Goal: Find specific page/section: Find specific page/section

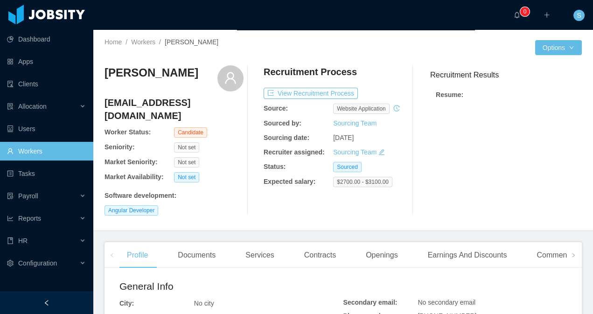
click at [44, 153] on link "Workers" at bounding box center [46, 151] width 79 height 19
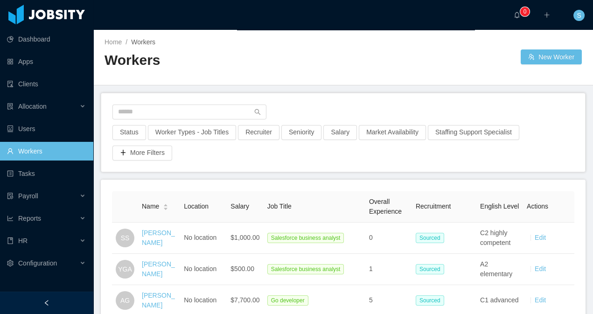
click at [157, 104] on div "Status Worker Types - Job Titles Recruiter Seniority Salary Market Availability…" at bounding box center [343, 132] width 484 height 78
click at [159, 117] on input "text" at bounding box center [189, 112] width 154 height 15
click at [158, 114] on input "text" at bounding box center [189, 112] width 154 height 15
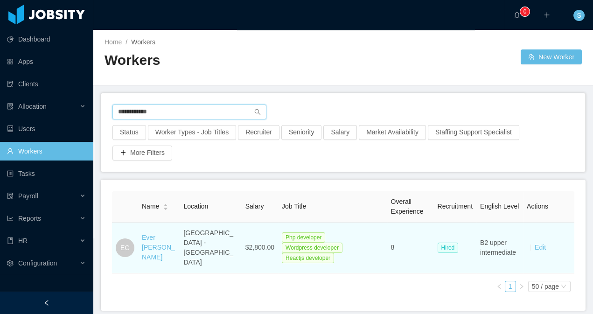
type input "**********"
click at [242, 238] on td "$2,800.00" at bounding box center [260, 248] width 36 height 51
click at [188, 242] on td "[GEOGRAPHIC_DATA] - [GEOGRAPHIC_DATA]" at bounding box center [211, 248] width 62 height 51
click at [153, 244] on link "Ever [PERSON_NAME]" at bounding box center [158, 247] width 33 height 27
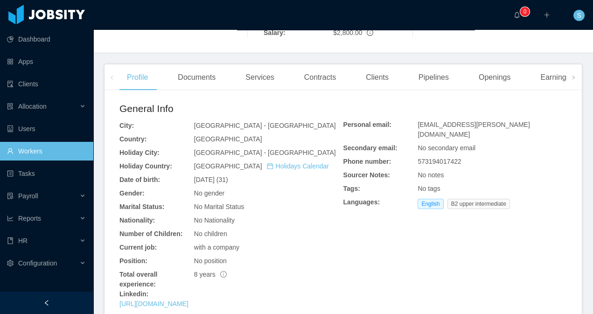
scroll to position [180, 0]
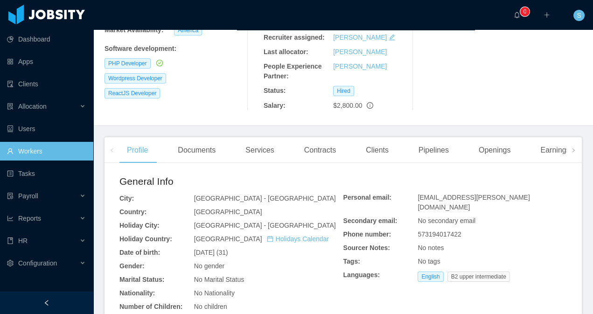
click at [320, 137] on div "Contracts" at bounding box center [320, 150] width 47 height 26
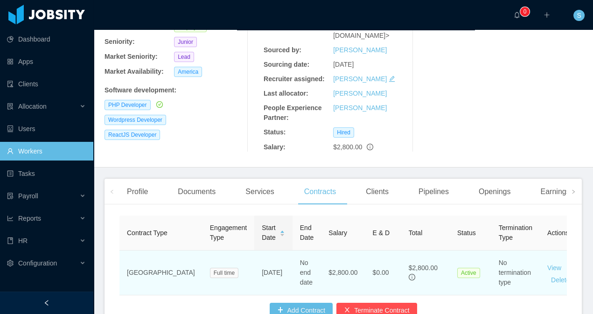
scroll to position [177, 0]
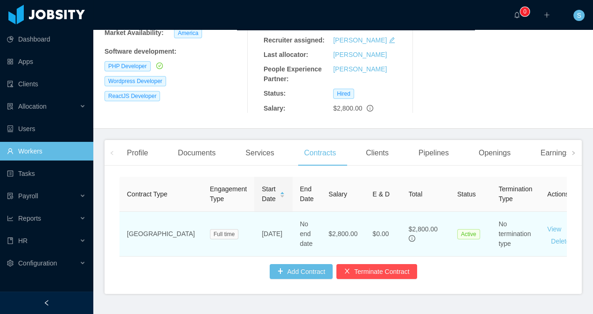
click at [574, 238] on link "Amendments" at bounding box center [593, 241] width 38 height 7
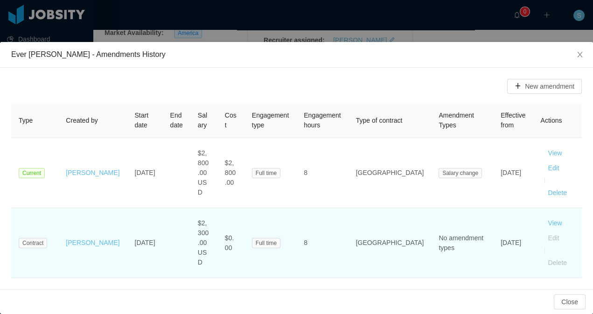
scroll to position [12, 0]
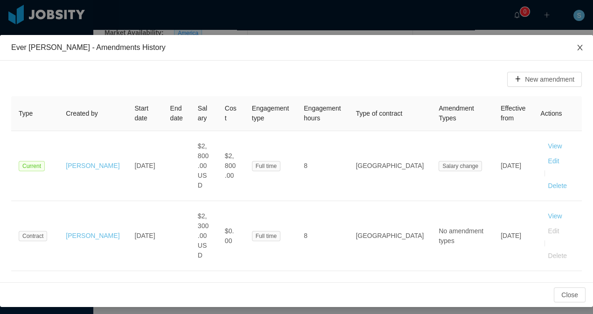
click at [577, 46] on icon "icon: close" at bounding box center [579, 48] width 5 height 6
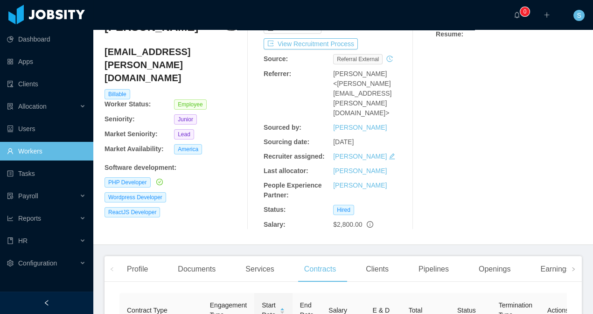
scroll to position [69, 0]
